Goal: Obtain resource: Download file/media

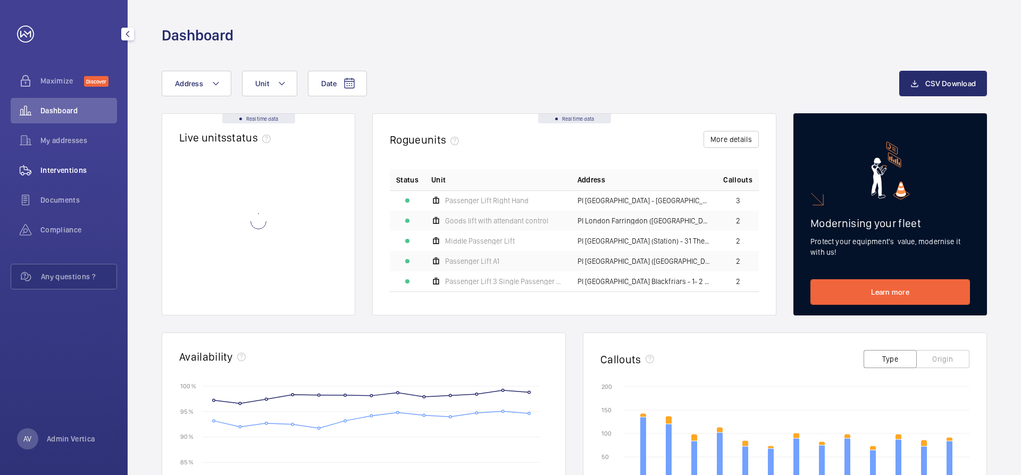
click at [66, 170] on span "Interventions" at bounding box center [78, 170] width 77 height 11
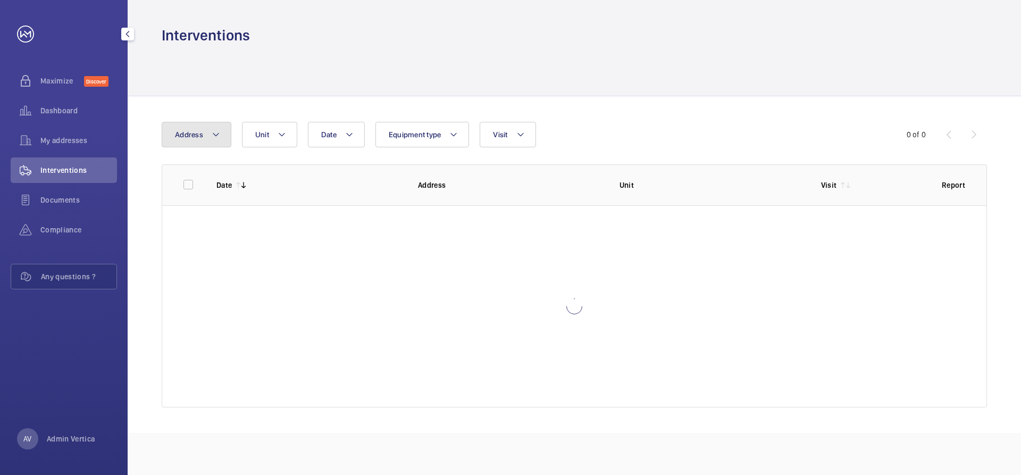
click at [187, 130] on button "Address" at bounding box center [197, 135] width 70 height 26
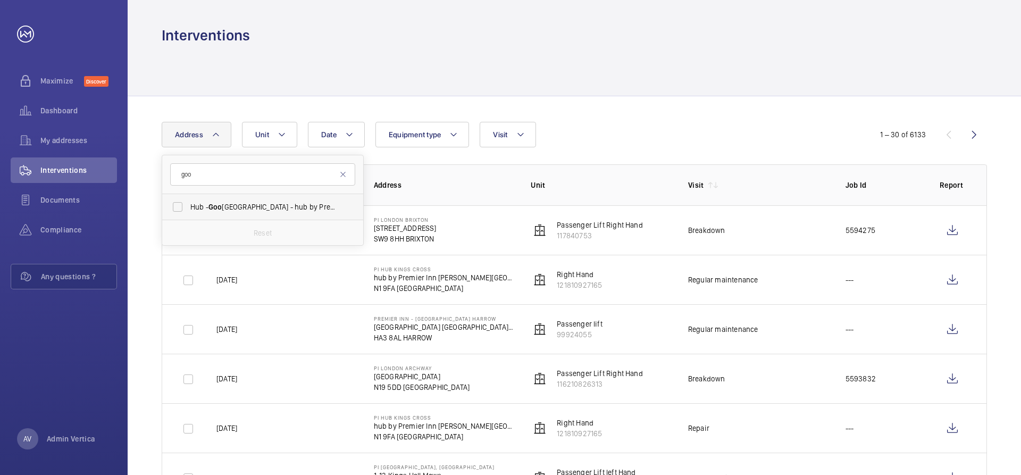
type input "goo"
click at [253, 205] on span "Hub - [GEOGRAPHIC_DATA] - hub by [GEOGRAPHIC_DATA] [GEOGRAPHIC_DATA]" at bounding box center [263, 207] width 146 height 11
click at [188, 205] on input "Hub - [GEOGRAPHIC_DATA] - hub by [GEOGRAPHIC_DATA] [GEOGRAPHIC_DATA]" at bounding box center [177, 206] width 21 height 21
checkbox input "true"
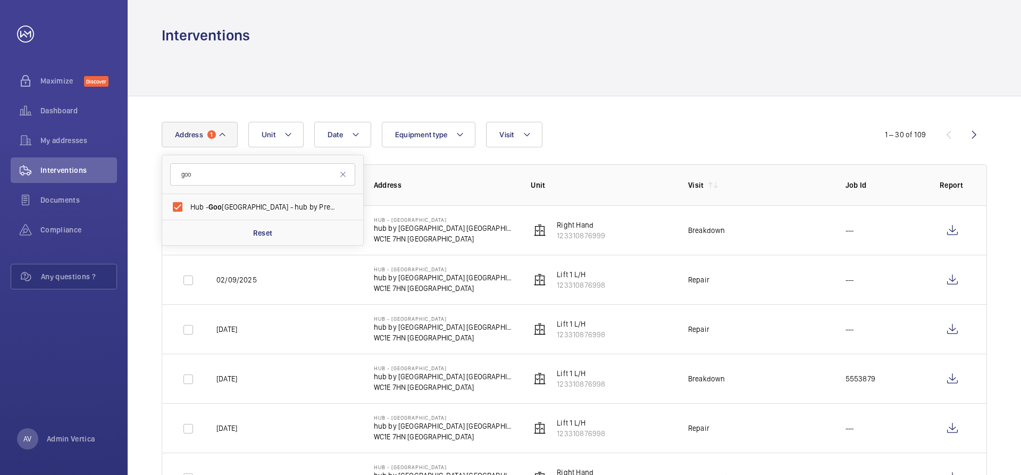
click at [713, 134] on div "Date Address [STREET_ADDRESS] - hub by [GEOGRAPHIC_DATA] [GEOGRAPHIC_DATA] Rese…" at bounding box center [511, 135] width 698 height 26
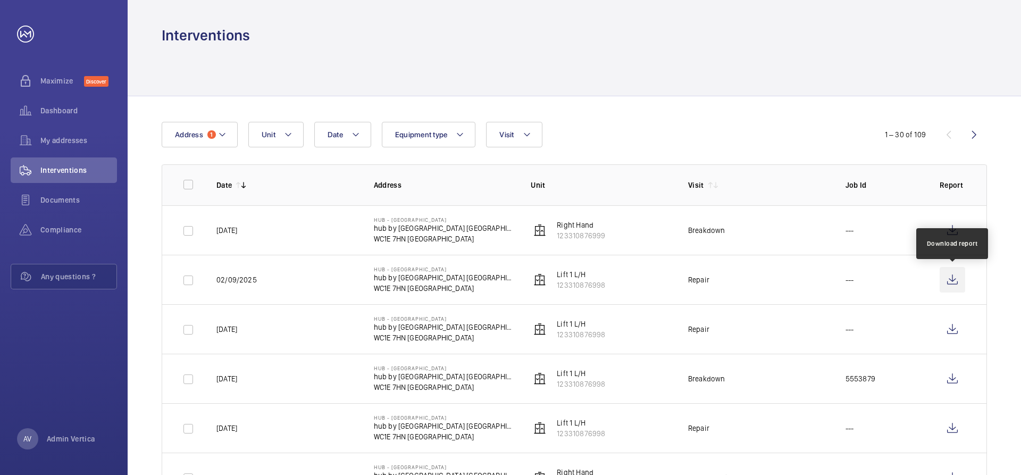
click at [952, 280] on wm-front-icon-button at bounding box center [953, 280] width 26 height 26
click at [200, 138] on span "Address" at bounding box center [189, 134] width 28 height 9
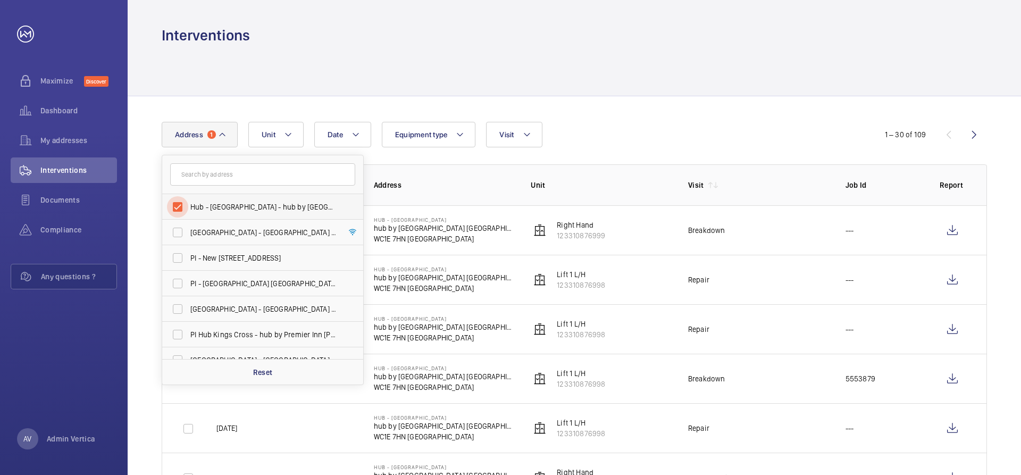
click at [180, 204] on input "Hub - [GEOGRAPHIC_DATA] - hub by [GEOGRAPHIC_DATA] [GEOGRAPHIC_DATA]" at bounding box center [177, 206] width 21 height 21
checkbox input "false"
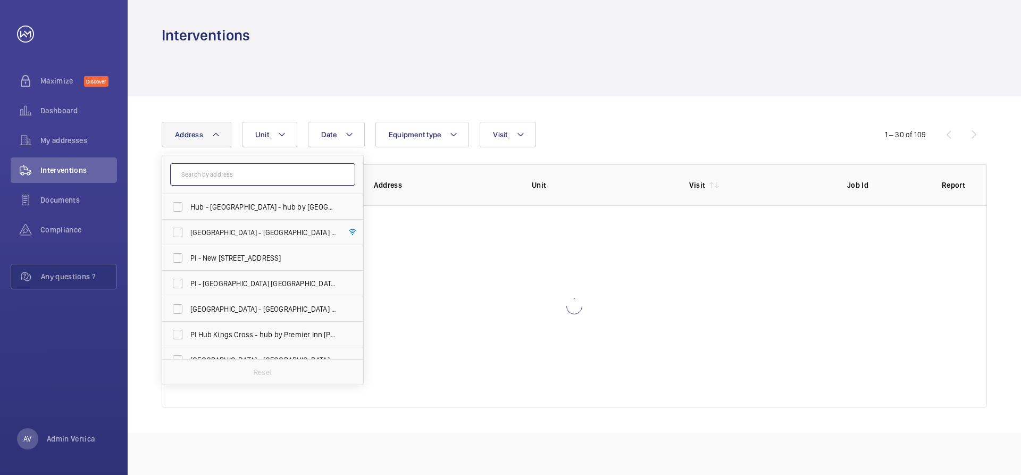
click at [204, 177] on input "text" at bounding box center [262, 174] width 185 height 22
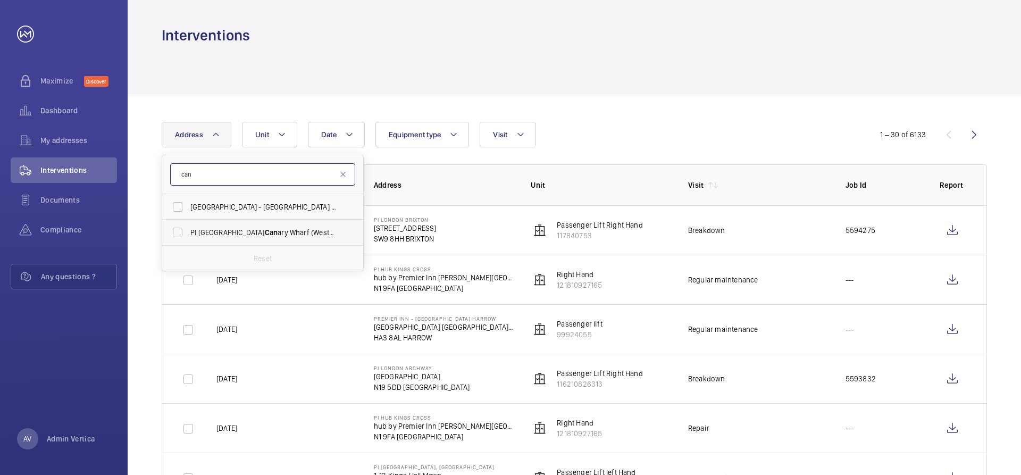
type input "can"
click at [212, 234] on span "PI London Can ary Wharf (Westferry) - [STREET_ADDRESS]" at bounding box center [263, 232] width 146 height 11
click at [188, 234] on input "PI London Can ary Wharf (Westferry) - [STREET_ADDRESS]" at bounding box center [177, 232] width 21 height 21
checkbox input "true"
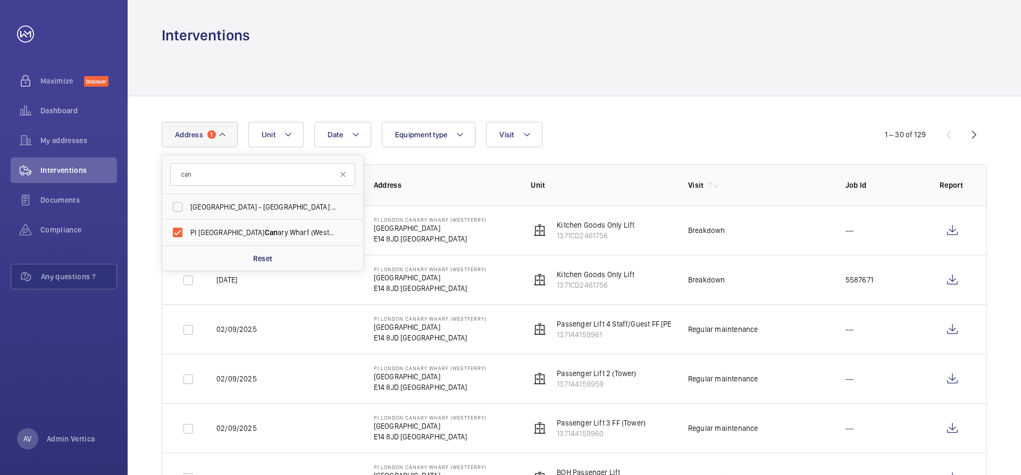
click at [596, 73] on div at bounding box center [575, 70] width 826 height 51
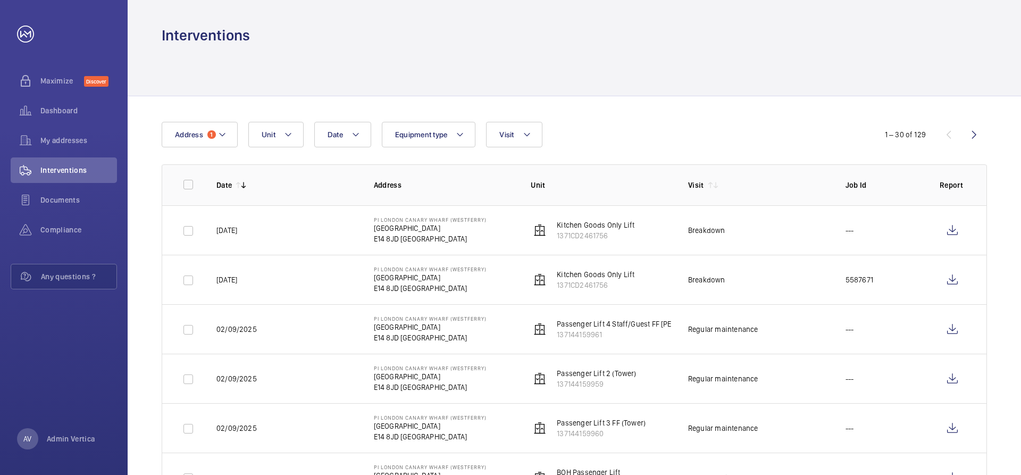
drag, startPoint x: 874, startPoint y: 280, endPoint x: 844, endPoint y: 281, distance: 29.8
click at [844, 281] on td "5587671" at bounding box center [876, 279] width 94 height 49
copy p "5587671"
click at [951, 228] on wm-front-icon-button at bounding box center [953, 231] width 26 height 26
click at [952, 280] on wm-front-icon-button at bounding box center [953, 280] width 26 height 26
